Goal: Find contact information: Find contact information

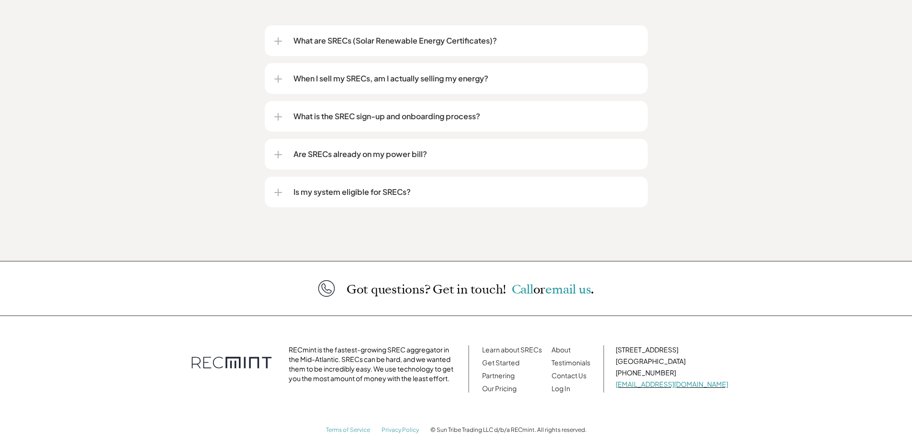
scroll to position [1239, 0]
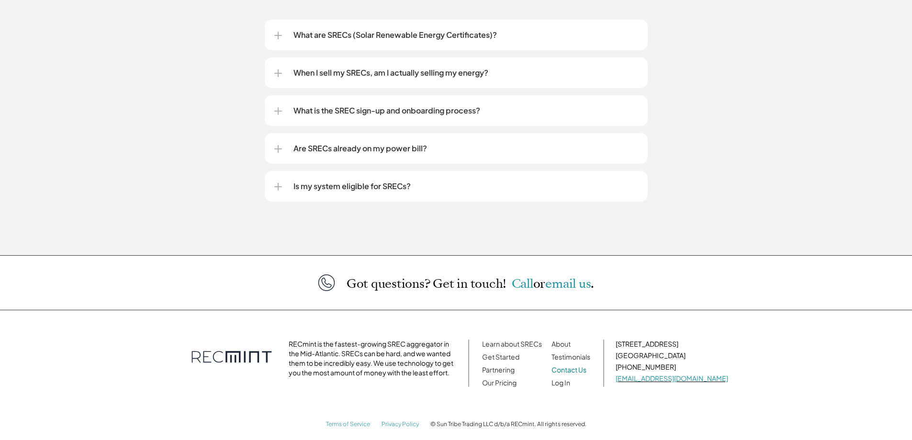
click at [587, 365] on link "Contact Us" at bounding box center [569, 369] width 35 height 9
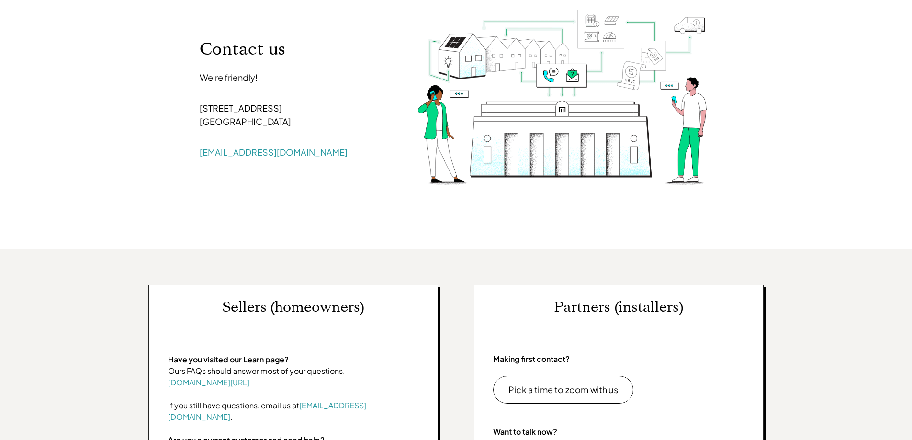
scroll to position [48, 0]
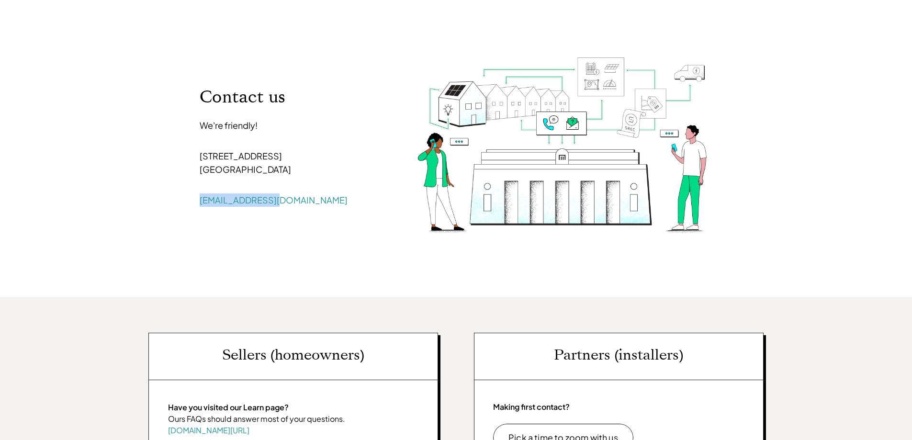
drag, startPoint x: 289, startPoint y: 209, endPoint x: 192, endPoint y: 208, distance: 97.2
click at [192, 208] on div "Contact us We're friendly! 107 5th Street, SE Charlottesville, VA 22902 help@re…" at bounding box center [293, 147] width 207 height 140
click at [240, 262] on div "Contact us We're friendly! 107 5th Street, SE Charlottesville, VA 22902 help@re…" at bounding box center [456, 146] width 546 height 301
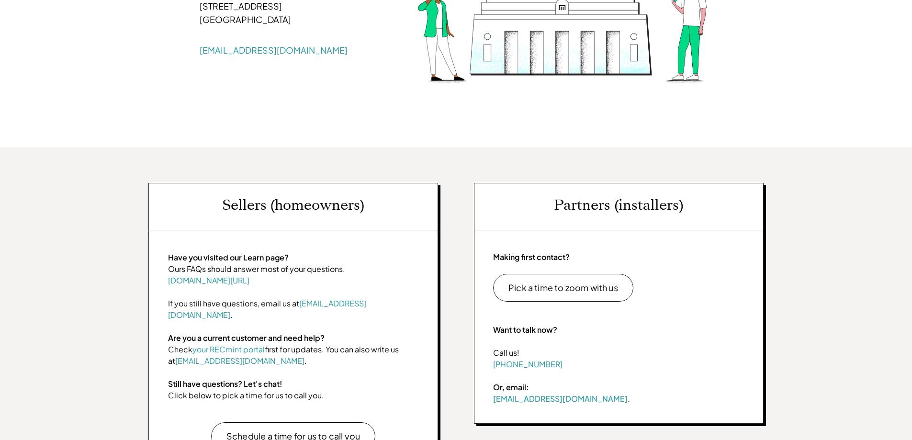
scroll to position [335, 0]
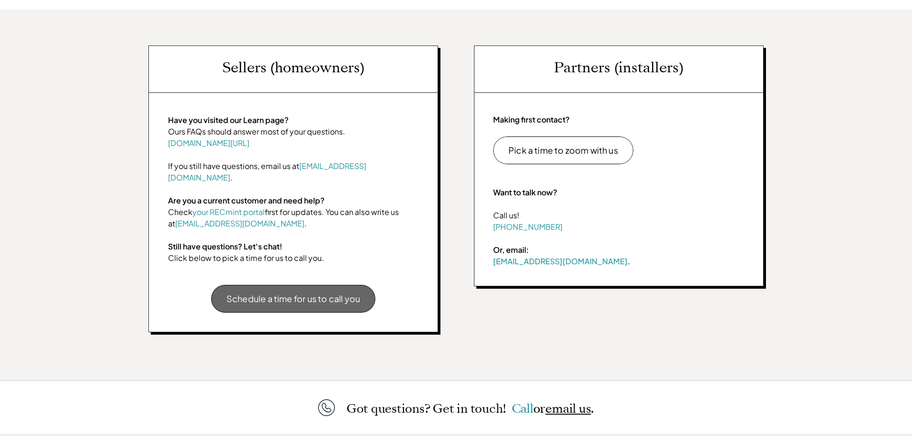
click at [310, 295] on p "Schedule a time for us to call you" at bounding box center [294, 299] width 134 height 9
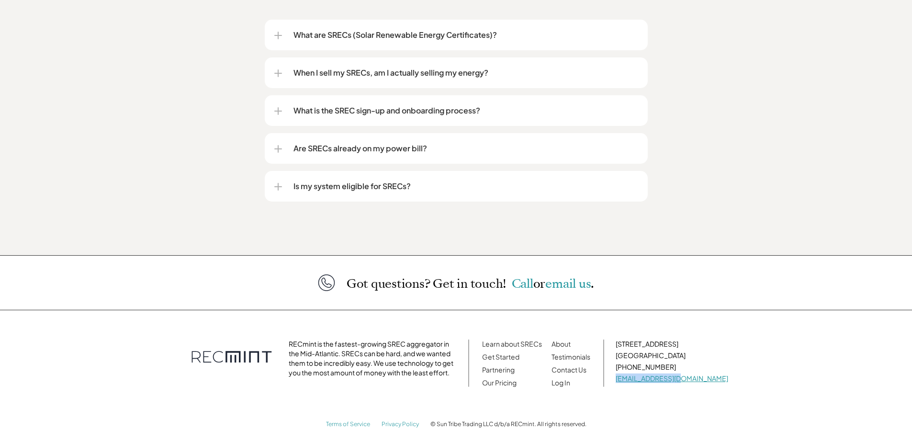
drag, startPoint x: 697, startPoint y: 367, endPoint x: 633, endPoint y: 370, distance: 63.8
click at [633, 374] on p "[EMAIL_ADDRESS][DOMAIN_NAME]" at bounding box center [672, 379] width 113 height 10
copy link "[EMAIL_ADDRESS][DOMAIN_NAME]"
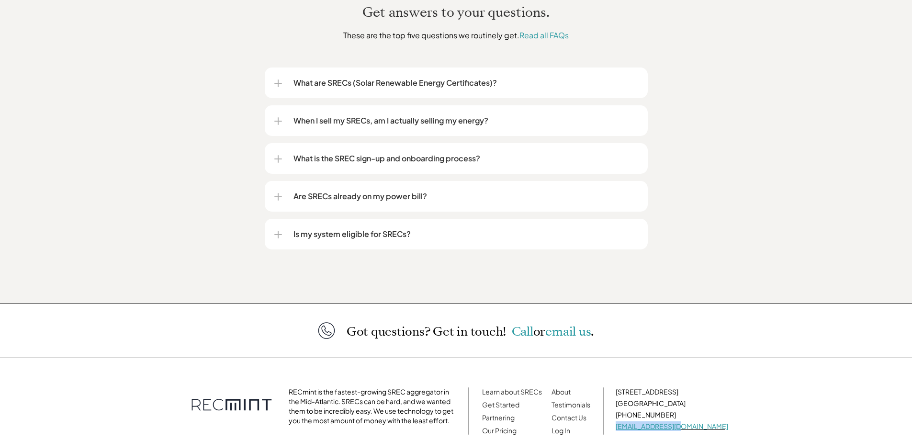
scroll to position [1144, 0]
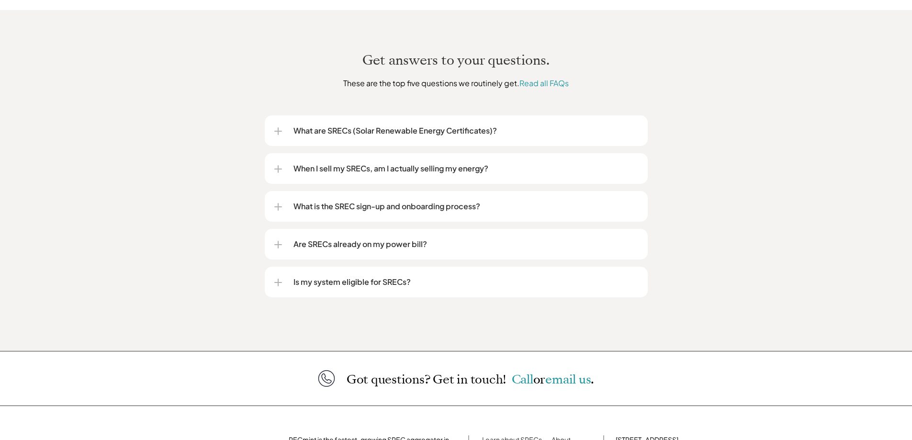
click at [321, 163] on p "When I sell my SRECs, am I actually selling my energy?" at bounding box center [466, 168] width 345 height 11
